Goal: Information Seeking & Learning: Learn about a topic

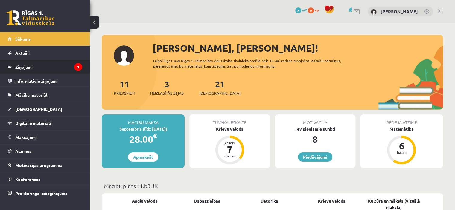
click at [47, 68] on legend "Ziņojumi 3" at bounding box center [48, 67] width 67 height 14
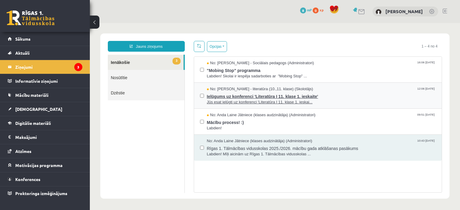
click at [247, 100] on span "Jūs esat ielūgti uz konferenci 'Literatūra I 11. klase 1. ieskai..." at bounding box center [321, 103] width 229 height 6
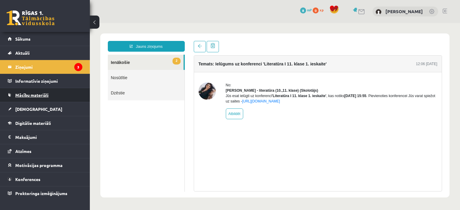
click at [57, 93] on link "Mācību materiāli" at bounding box center [45, 95] width 75 height 14
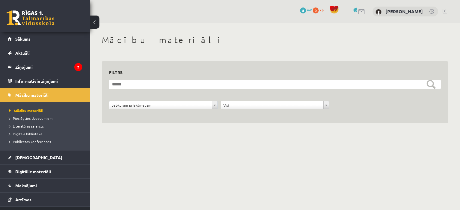
click at [38, 207] on link "Motivācijas programma" at bounding box center [45, 214] width 75 height 14
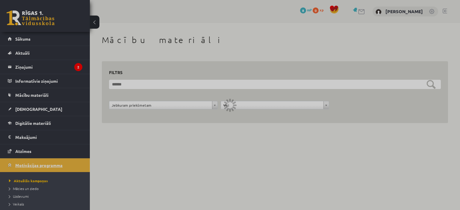
click at [38, 170] on div at bounding box center [230, 105] width 460 height 210
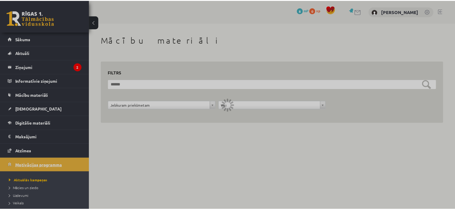
scroll to position [38, 0]
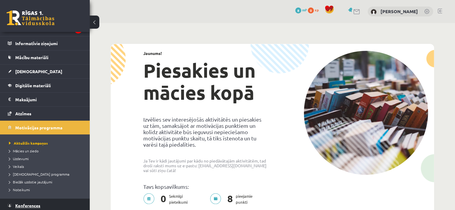
click at [32, 201] on link "Konferences" at bounding box center [45, 206] width 75 height 14
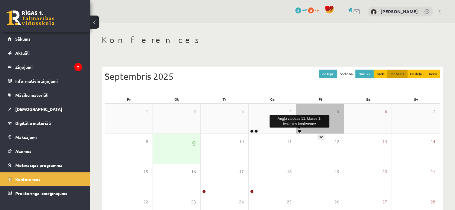
click at [299, 131] on link at bounding box center [300, 132] width 4 height 4
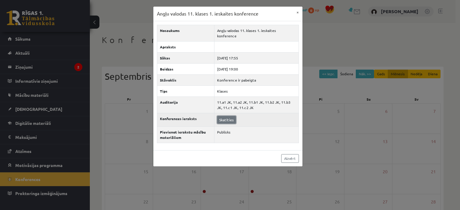
click at [225, 116] on link "Skatīties" at bounding box center [226, 120] width 19 height 8
